Goal: Register for event/course

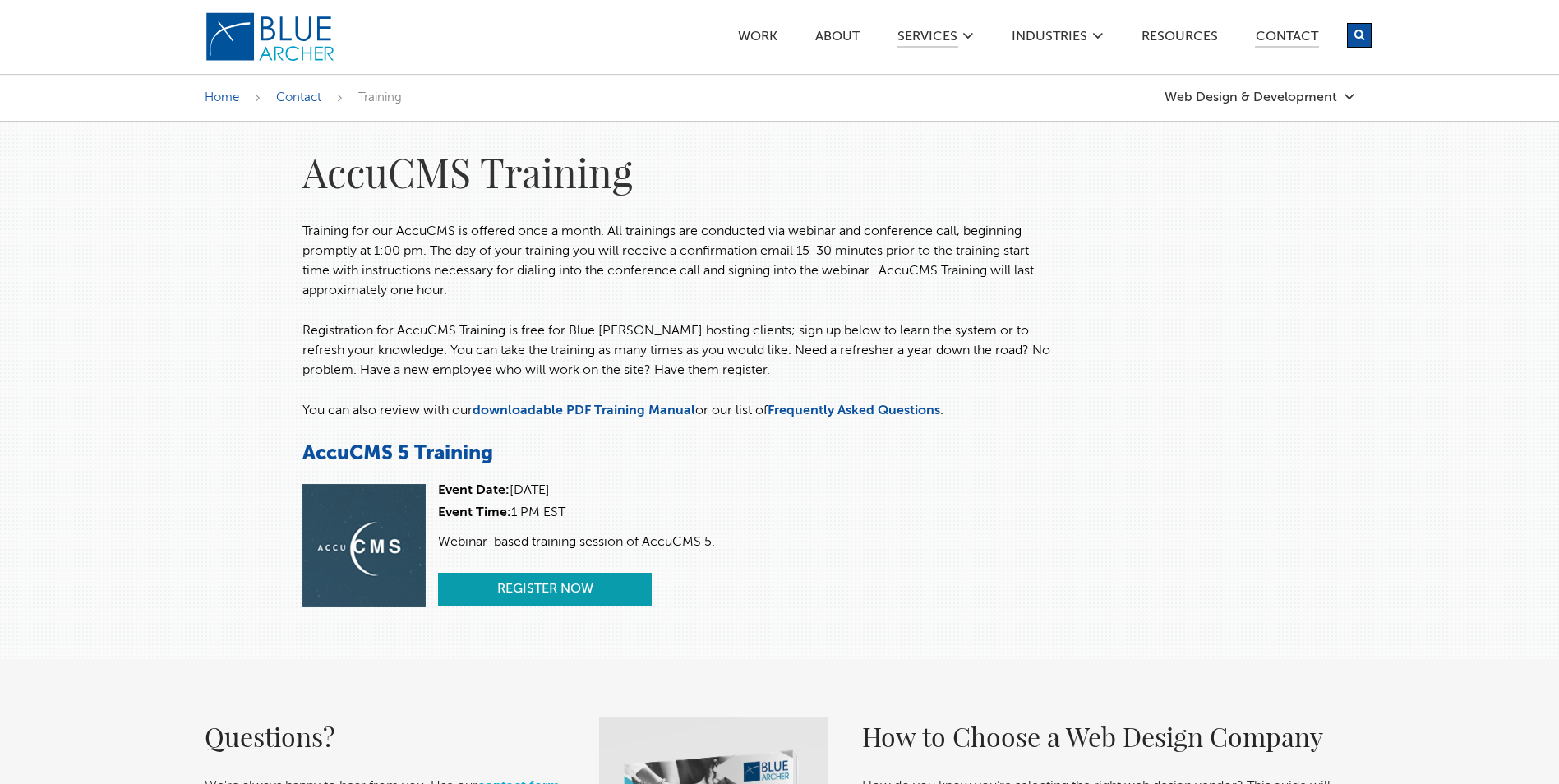
click at [562, 591] on link "Register Now" at bounding box center [545, 588] width 213 height 33
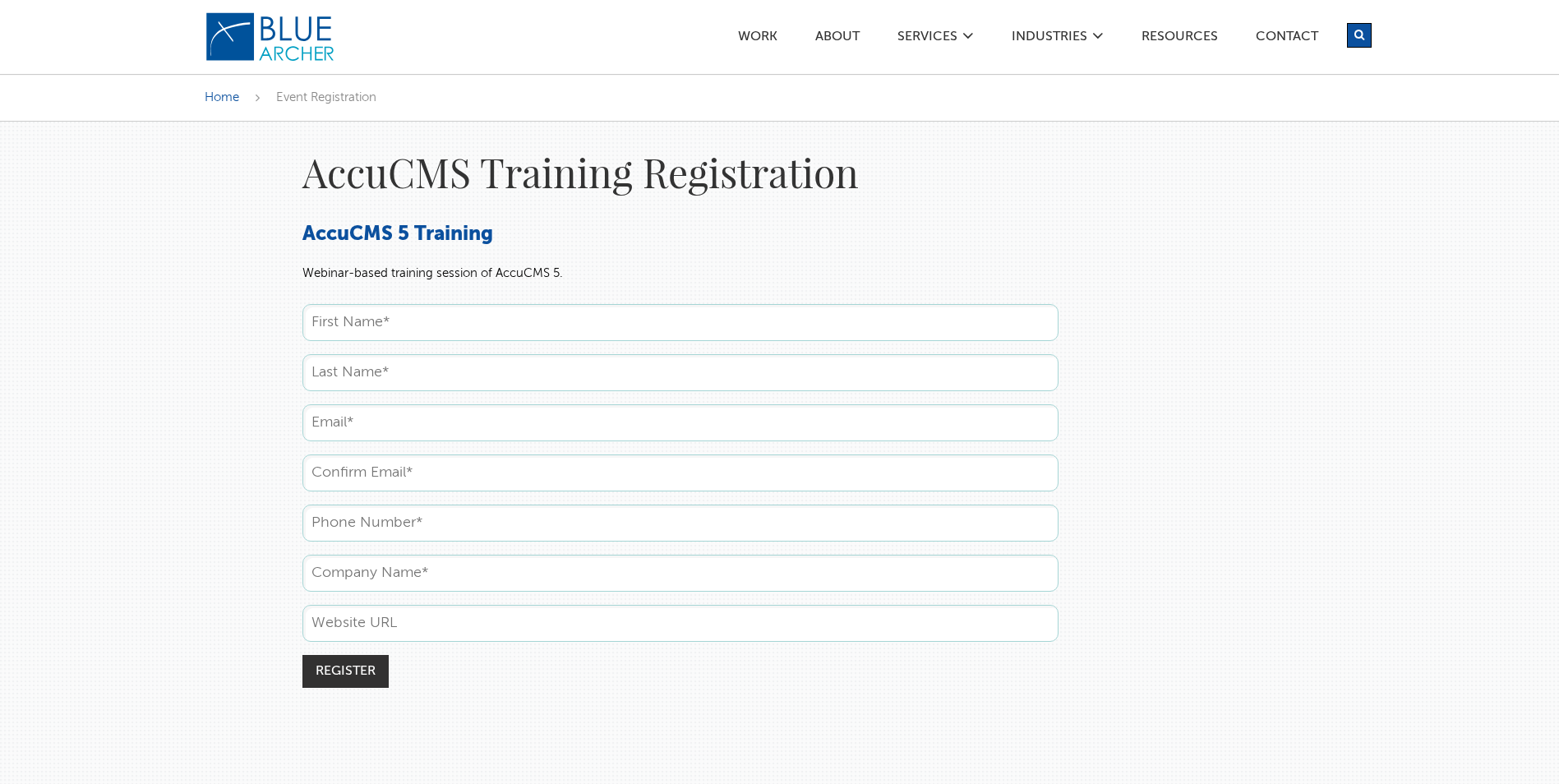
click at [373, 329] on input "text" at bounding box center [680, 323] width 756 height 37
type input "Michelle"
click at [333, 372] on input "text" at bounding box center [680, 373] width 756 height 37
type input "Yoder"
click at [329, 424] on input "text" at bounding box center [680, 423] width 756 height 37
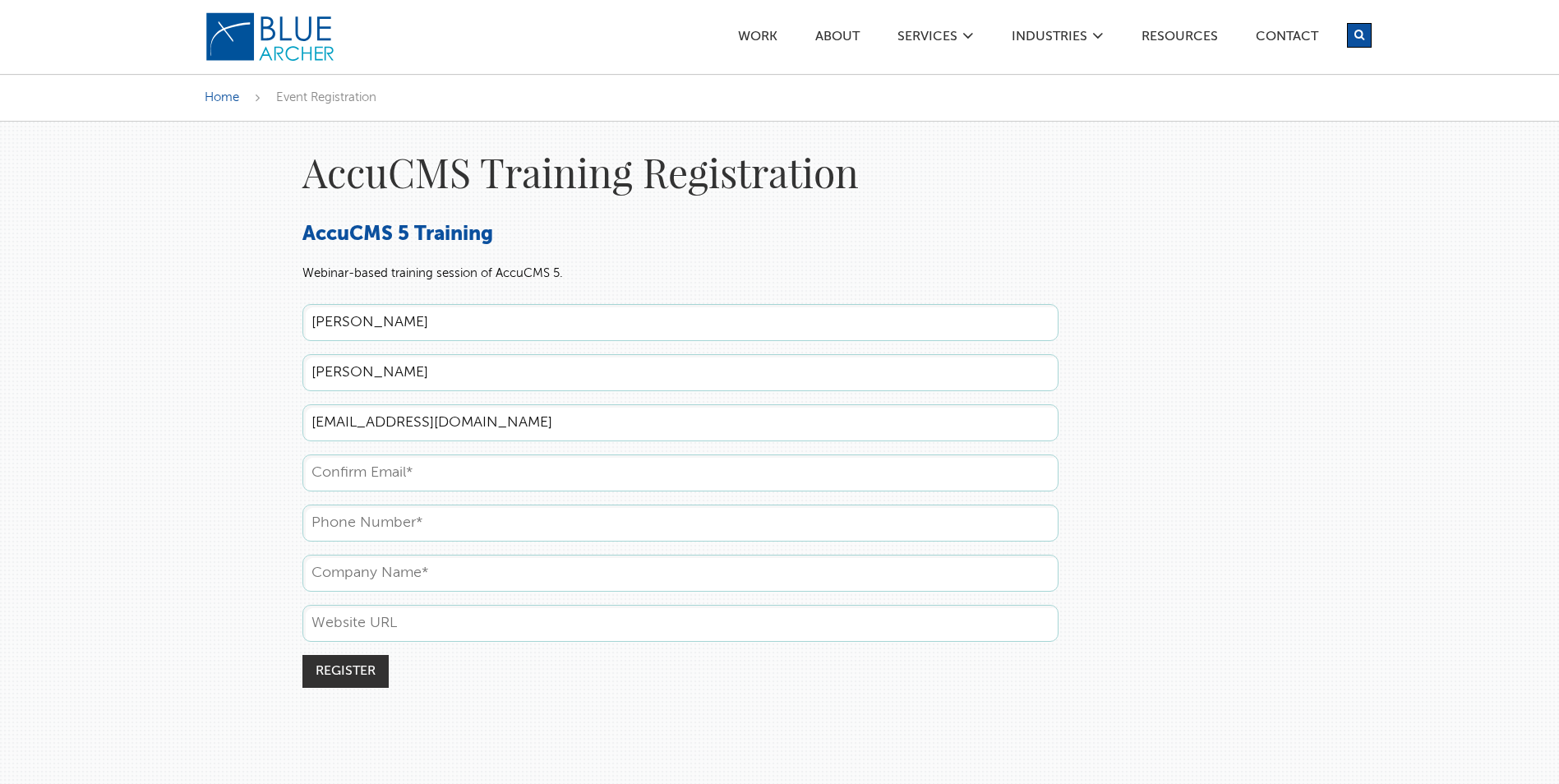
type input "myoder@justifacts.com"
drag, startPoint x: 325, startPoint y: 462, endPoint x: 307, endPoint y: 474, distance: 21.6
click at [325, 462] on input "text" at bounding box center [680, 473] width 756 height 37
type input "M"
type input "myoder@justifacts.com"
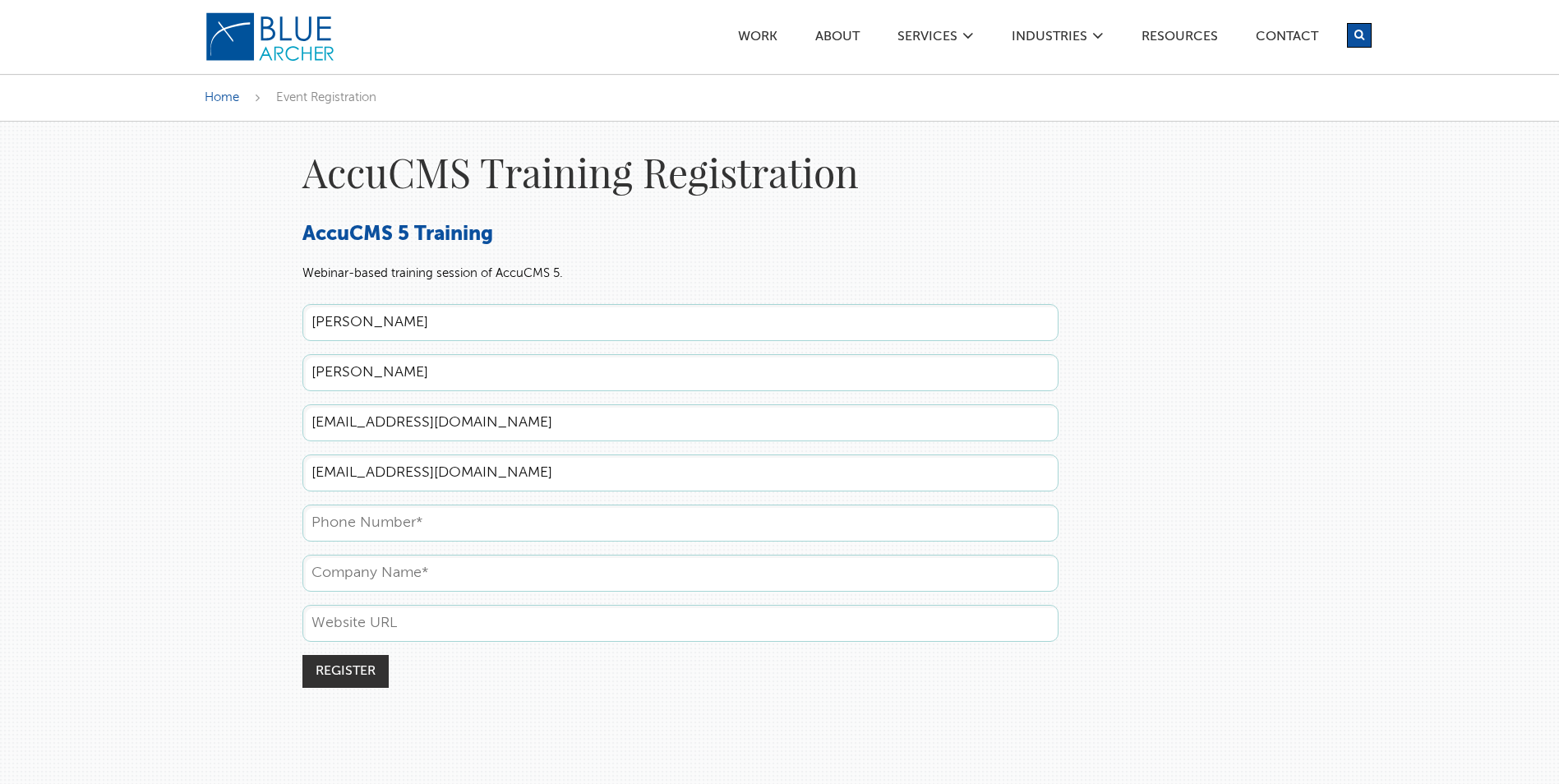
click at [320, 518] on input "text" at bounding box center [680, 523] width 756 height 37
type input "4"
type input "8003566885"
click at [330, 573] on input "text" at bounding box center [680, 573] width 756 height 37
type input "Justifacts"
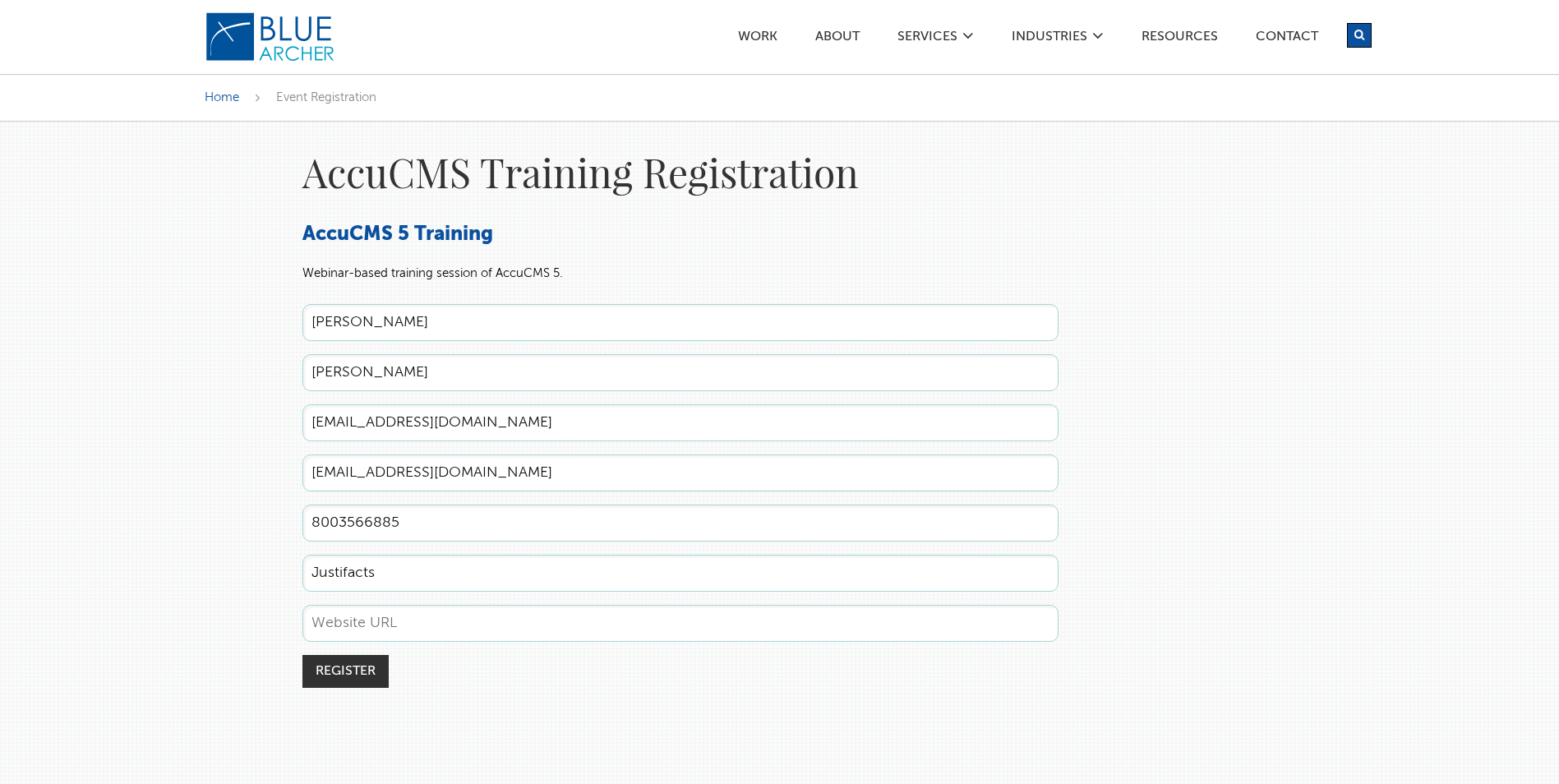
click at [321, 632] on input "text" at bounding box center [680, 623] width 756 height 37
type input "www.justifacts.com"
click at [357, 672] on input "Register" at bounding box center [345, 671] width 86 height 33
